Goal: Task Accomplishment & Management: Manage account settings

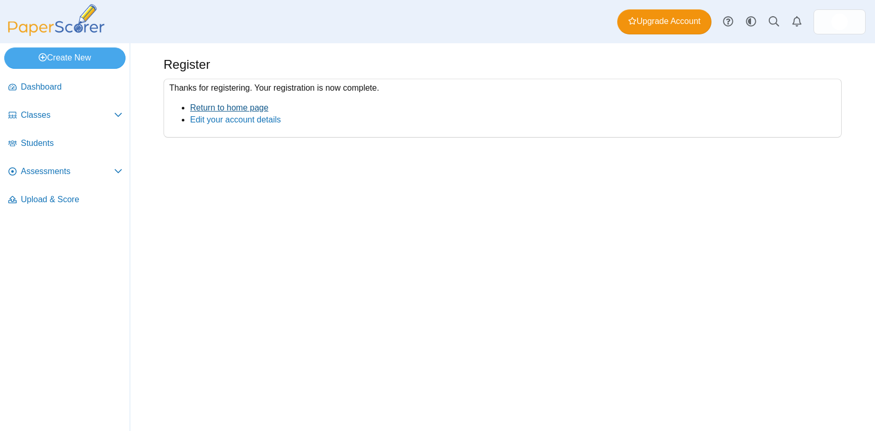
click at [212, 106] on link "Return to home page" at bounding box center [229, 107] width 78 height 9
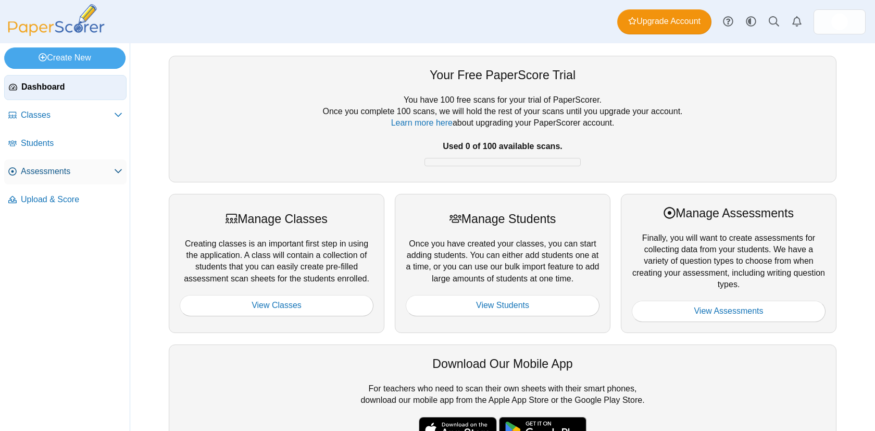
click at [78, 166] on span "Assessments" at bounding box center [67, 171] width 93 height 11
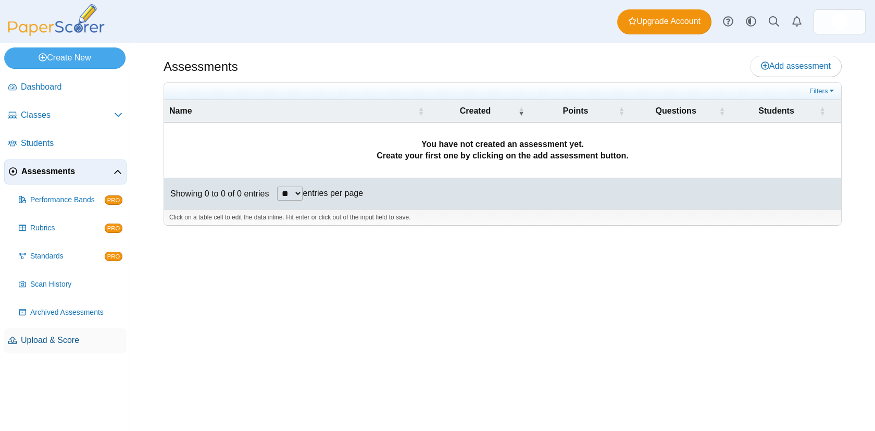
click at [39, 341] on span "Upload & Score" at bounding box center [72, 339] width 102 height 11
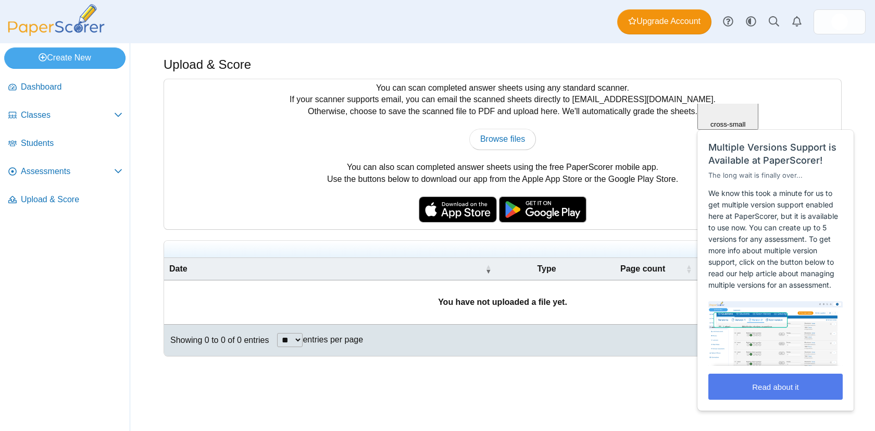
click at [736, 104] on html "Close cross-small Multiple Versions Support is Available at PaperScorer! The lo…" at bounding box center [776, 104] width 168 height 0
click at [721, 127] on div "Close cross-small Multiple Versions Support is Available at PaperScorer! The lo…" at bounding box center [775, 231] width 157 height 360
click at [737, 66] on span "Close" at bounding box center [728, 62] width 18 height 8
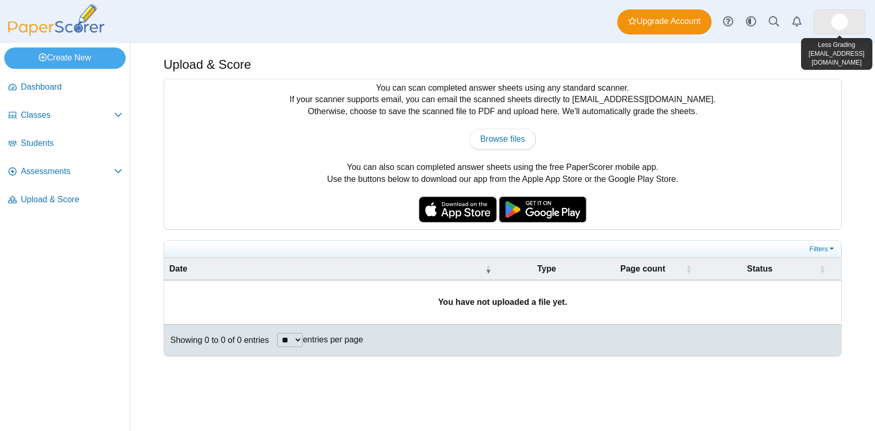
click at [836, 22] on img at bounding box center [839, 22] width 17 height 17
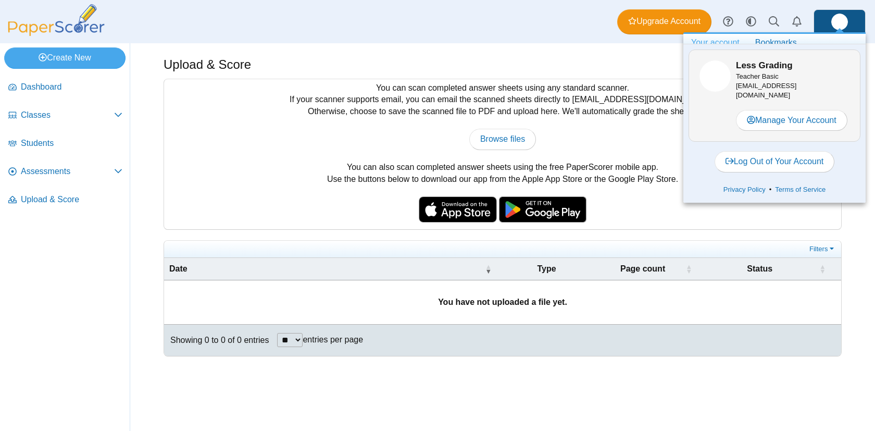
click at [865, 21] on div "Dashboard Classes Archived classes Students Assessments" at bounding box center [437, 21] width 875 height 43
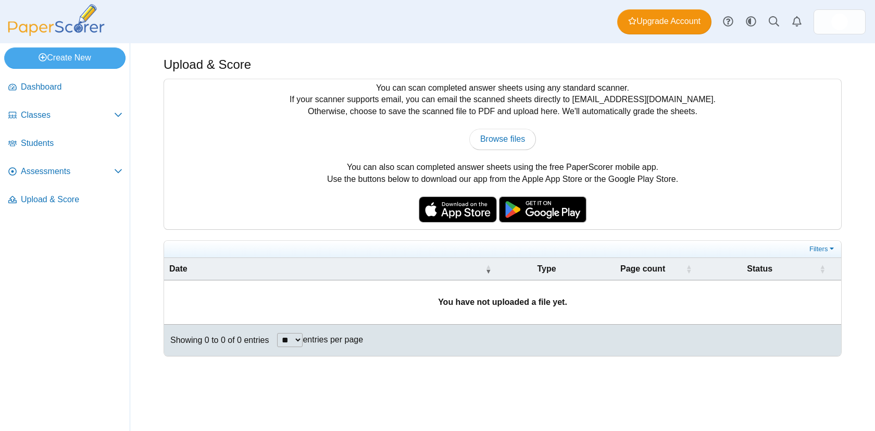
click at [582, 82] on div "You can scan completed answer sheets using any standard scanner. If your scanne…" at bounding box center [502, 154] width 677 height 150
click at [70, 80] on link "Dashboard" at bounding box center [65, 87] width 122 height 25
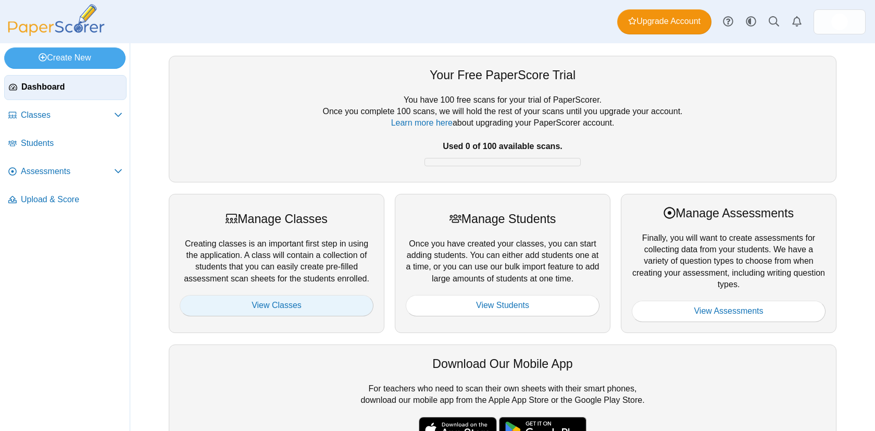
click at [265, 306] on link "View Classes" at bounding box center [277, 305] width 194 height 21
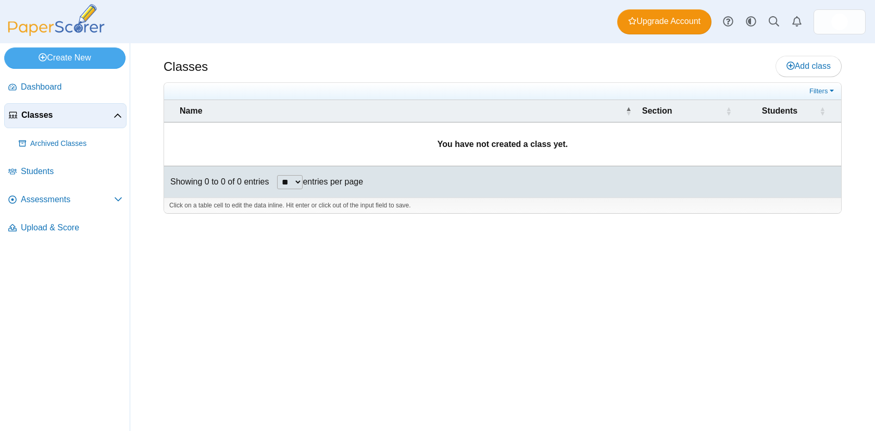
click at [284, 145] on td "You have not created a class yet." at bounding box center [502, 144] width 677 height 44
click at [794, 62] on span "Add class" at bounding box center [808, 65] width 44 height 9
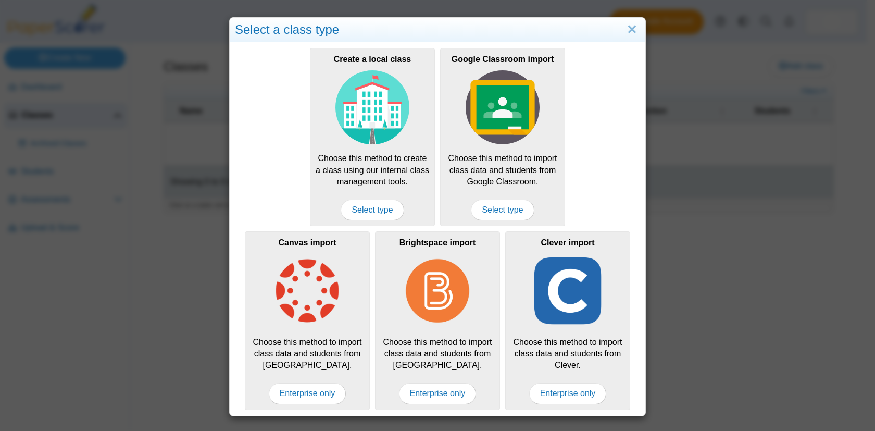
click at [272, 131] on div "Create a local class Choose this method to create a class using our internal cl…" at bounding box center [437, 136] width 405 height 183
click at [301, 391] on span "Enterprise only" at bounding box center [308, 393] width 78 height 21
click at [310, 392] on span "Enterprise only" at bounding box center [308, 393] width 78 height 21
click at [632, 24] on link "Close" at bounding box center [632, 30] width 16 height 18
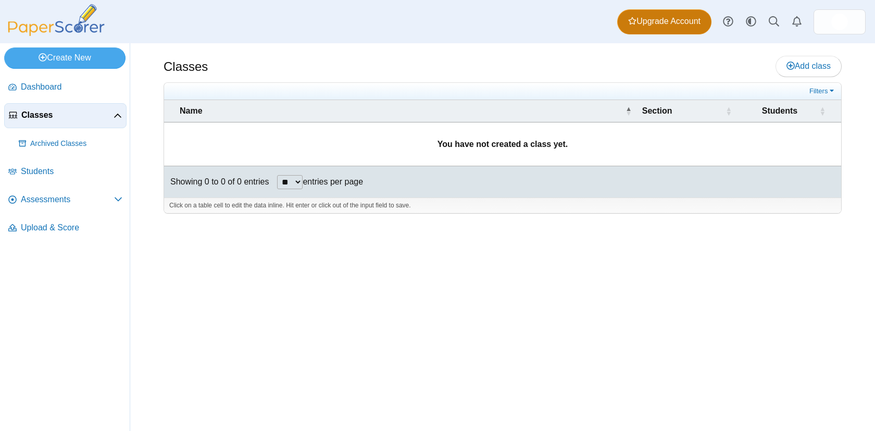
click at [651, 23] on span "Upgrade Account" at bounding box center [664, 21] width 72 height 11
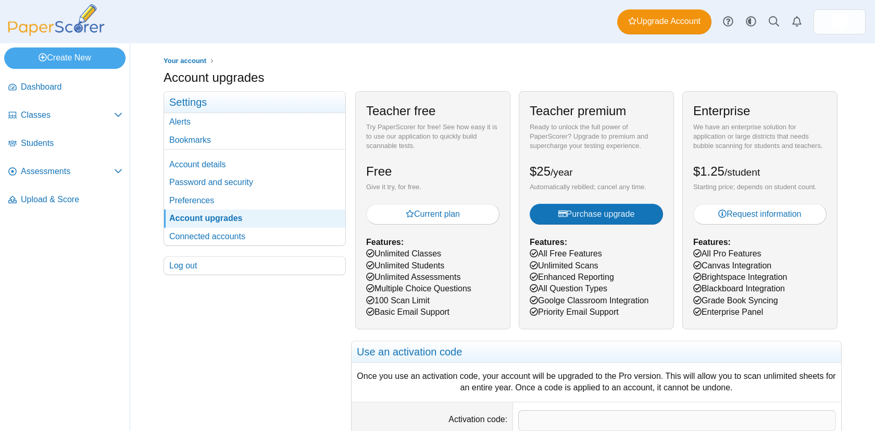
click at [662, 171] on div "Teacher premium Ready to unlock the full power of PaperScorer? Upgrade to premi…" at bounding box center [596, 209] width 155 height 237
click at [840, 191] on div "Your account Account upgrades Settings" at bounding box center [502, 236] width 745 height 387
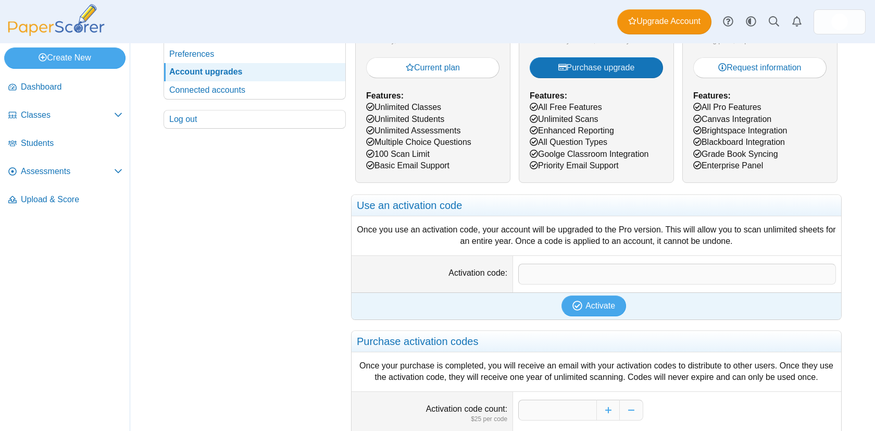
scroll to position [34, 0]
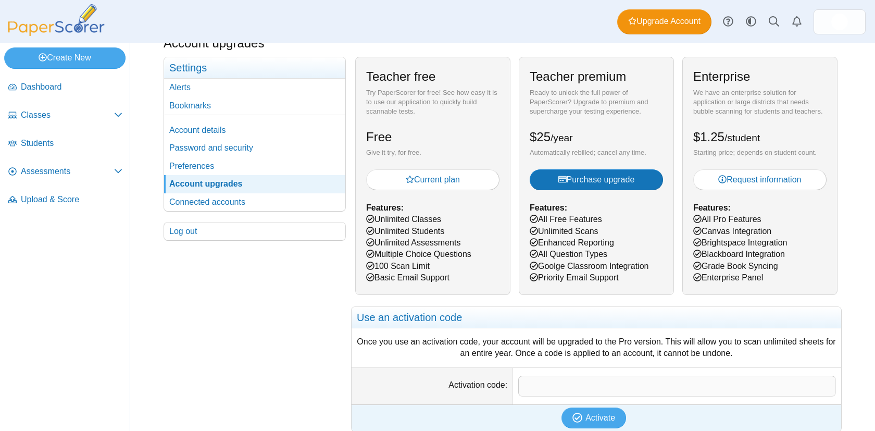
click at [244, 290] on div "Your account Settings Alerts Bookmarks Account details Password and security" at bounding box center [255, 326] width 182 height 538
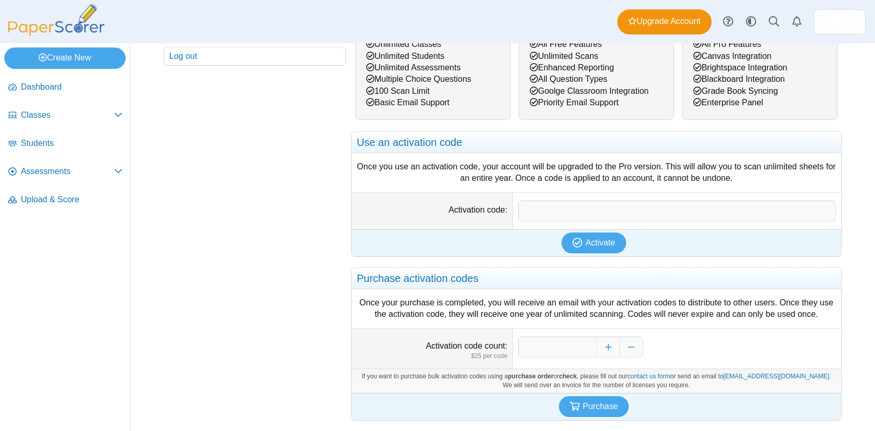
scroll to position [0, 0]
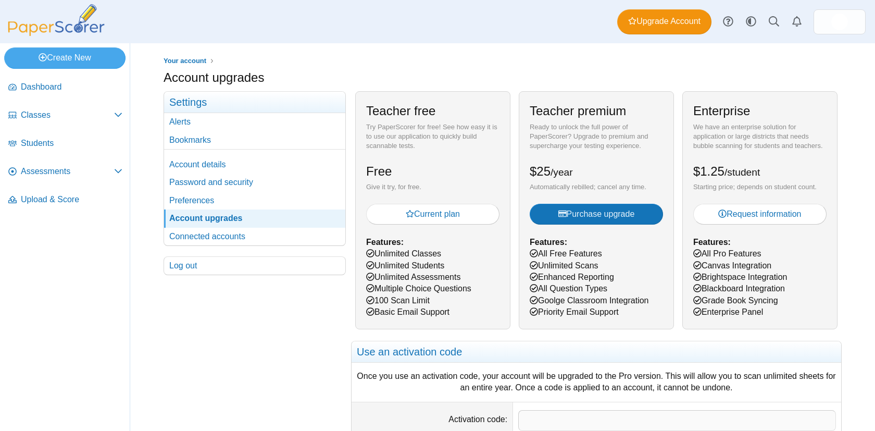
click at [792, 292] on div "Enterprise We have an enterprise solution for application or large districts th…" at bounding box center [759, 209] width 155 height 237
click at [781, 320] on div "Enterprise We have an enterprise solution for application or large districts th…" at bounding box center [759, 209] width 155 height 237
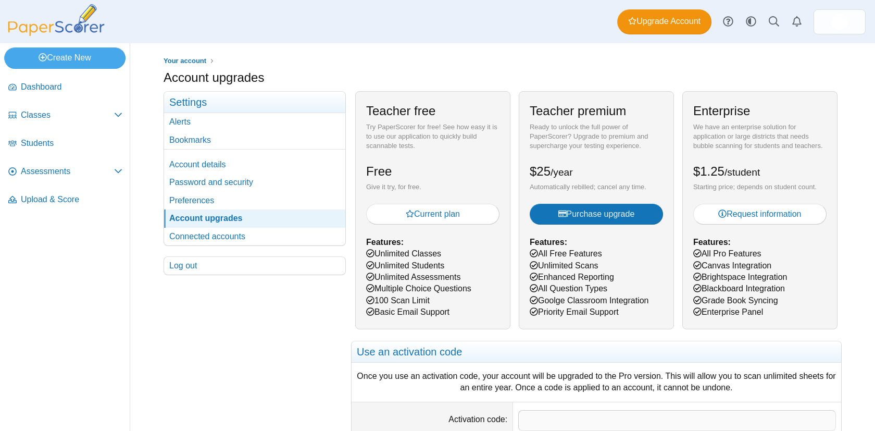
click at [416, 320] on div "Teacher free Try PaperScorer for free! See how easy it is to use our applicatio…" at bounding box center [432, 209] width 155 height 237
click at [659, 310] on div "Teacher premium Ready to unlock the full power of PaperScorer? Upgrade to premi…" at bounding box center [596, 209] width 155 height 237
click at [469, 96] on div "Teacher free Try PaperScorer for free! See how easy it is to use our applicatio…" at bounding box center [432, 209] width 155 height 237
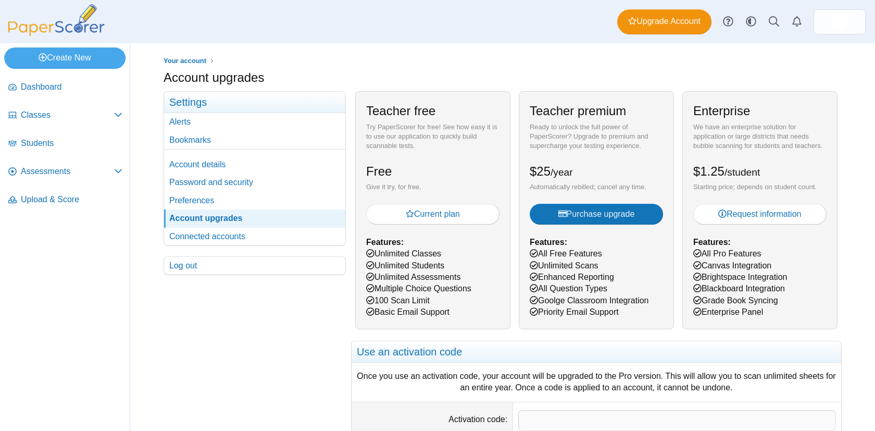
click at [424, 70] on div "Account upgrades" at bounding box center [503, 79] width 678 height 20
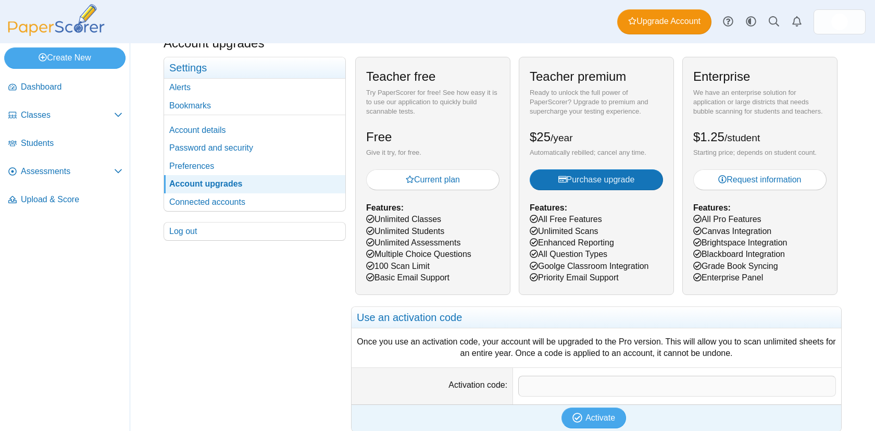
scroll to position [33, 0]
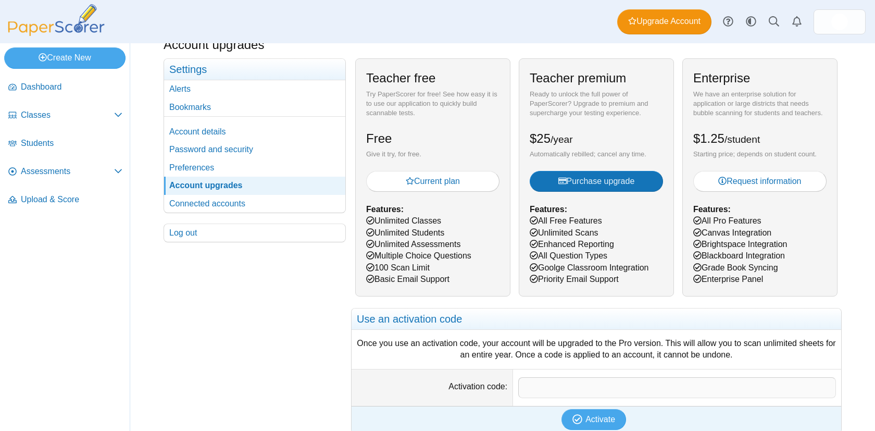
click at [442, 115] on div "Try PaperScorer for free! See how easy it is to use our application to quickly …" at bounding box center [432, 104] width 133 height 29
click at [596, 96] on div "Ready to unlock the full power of PaperScorer? Upgrade to premium and superchar…" at bounding box center [596, 104] width 133 height 29
click at [42, 194] on span "Upload & Score" at bounding box center [72, 199] width 102 height 11
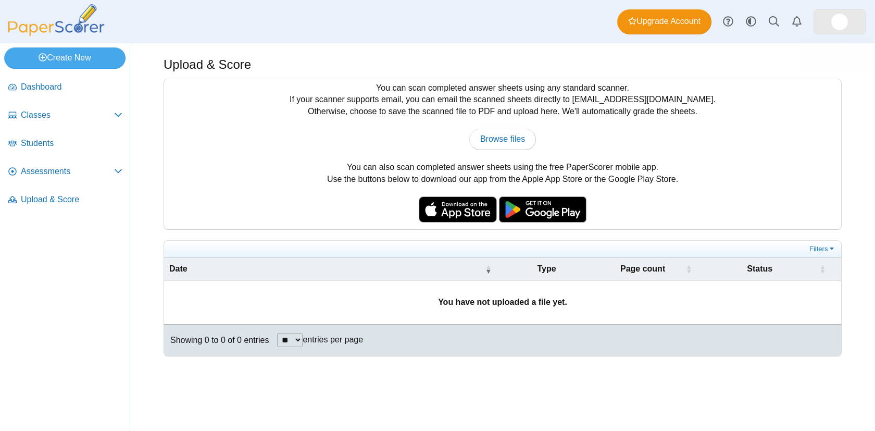
click at [846, 19] on img at bounding box center [839, 22] width 17 height 17
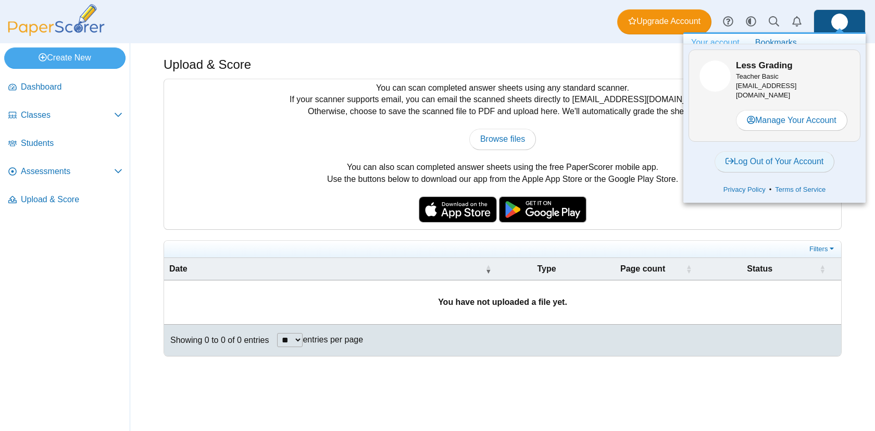
click at [779, 160] on link "Log Out of Your Account" at bounding box center [774, 161] width 120 height 21
